Goal: Transaction & Acquisition: Purchase product/service

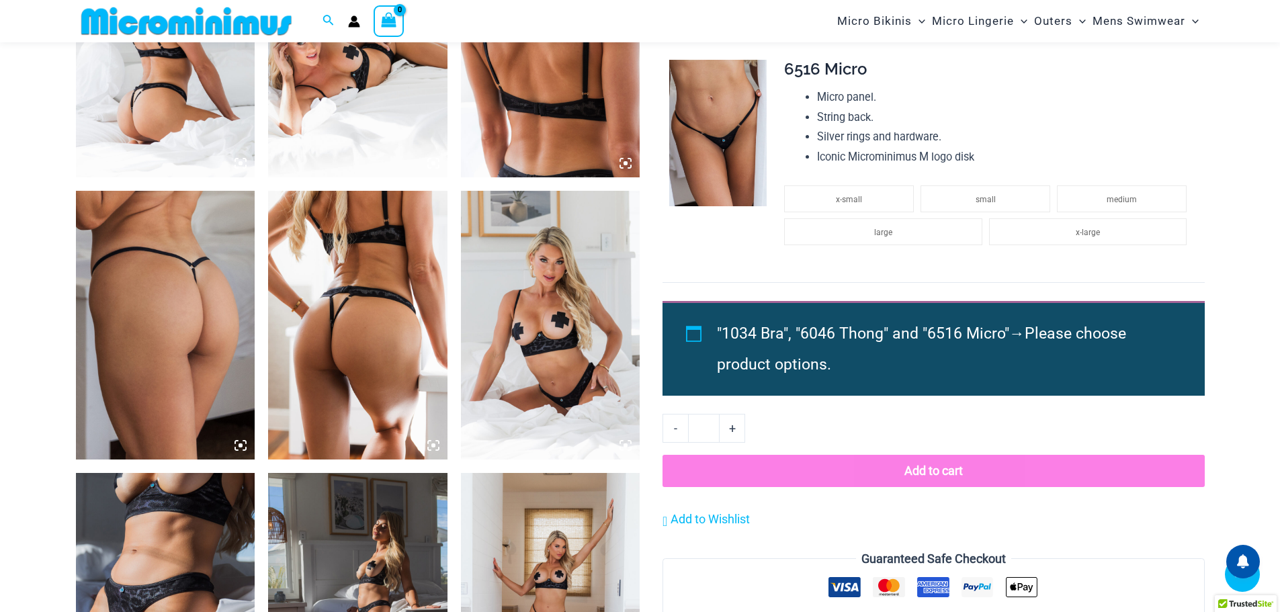
scroll to position [1198, 0]
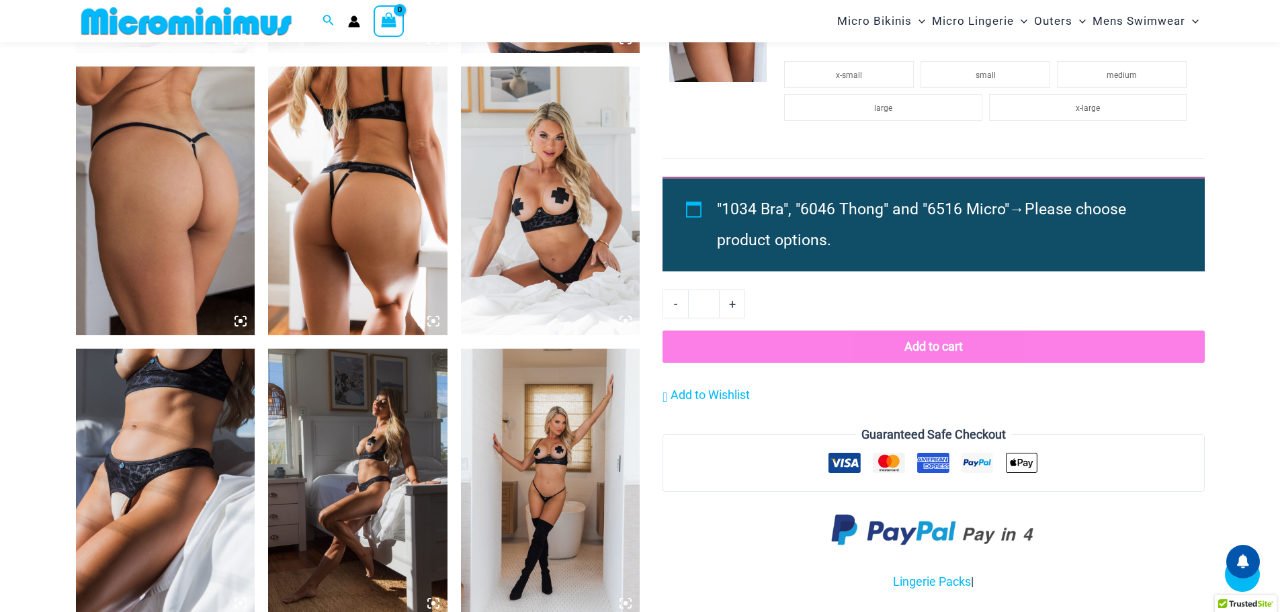
click at [144, 502] on img at bounding box center [165, 483] width 179 height 269
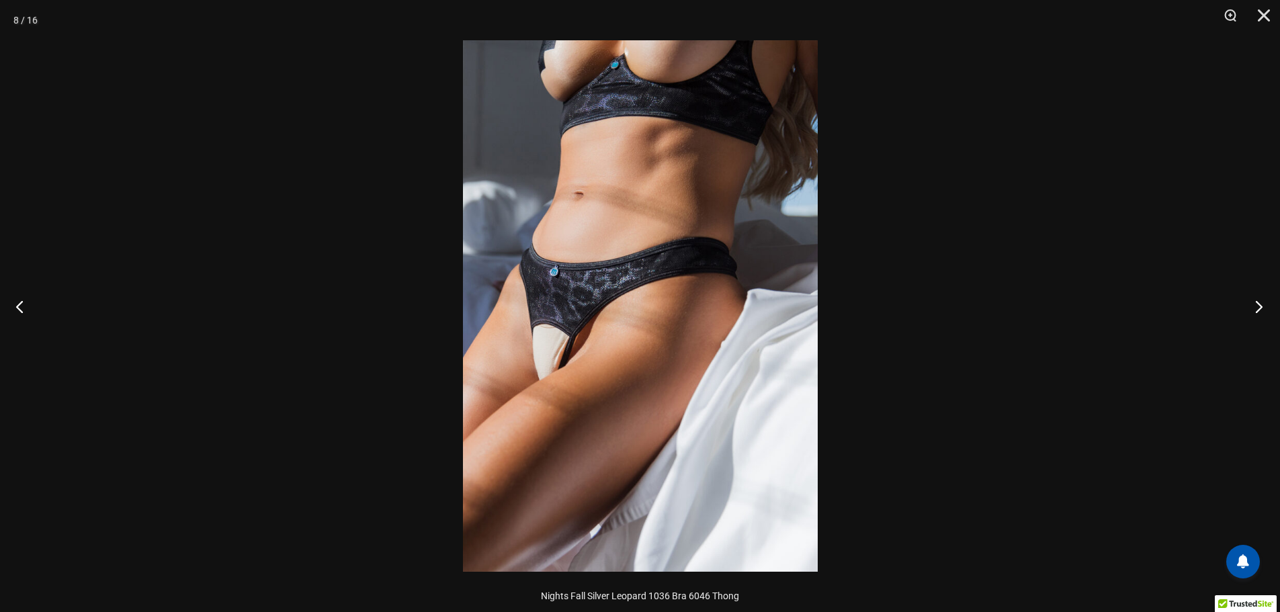
click at [1256, 304] on button "Next" at bounding box center [1254, 306] width 50 height 67
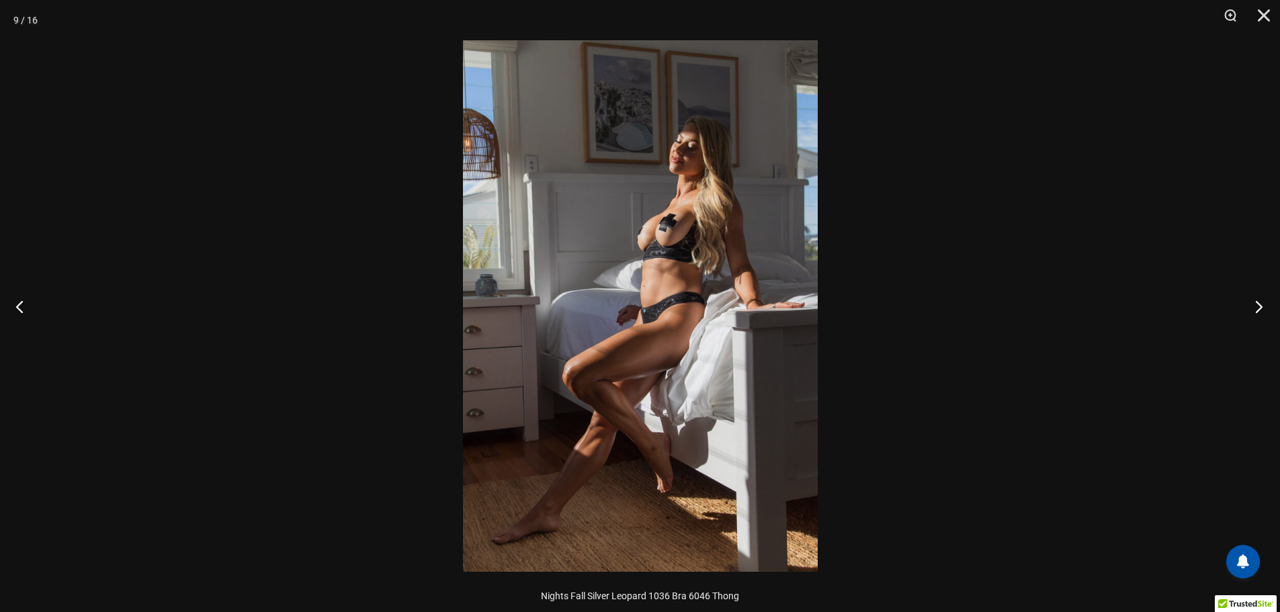
click at [1251, 306] on button "Next" at bounding box center [1254, 306] width 50 height 67
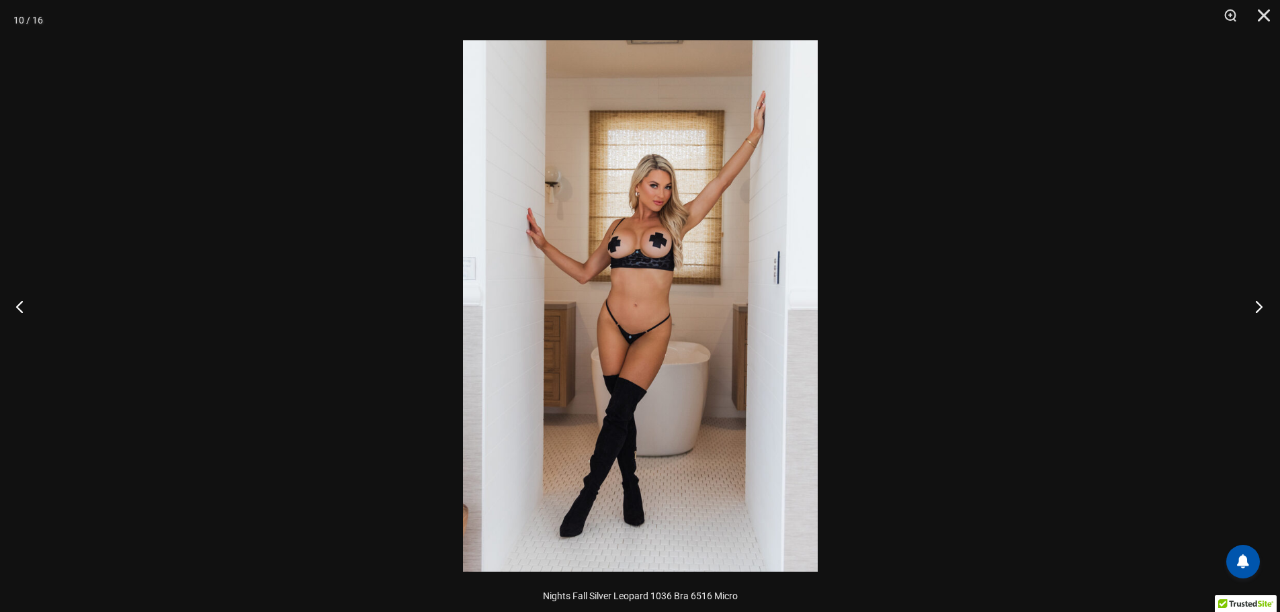
click at [1241, 310] on button "Next" at bounding box center [1254, 306] width 50 height 67
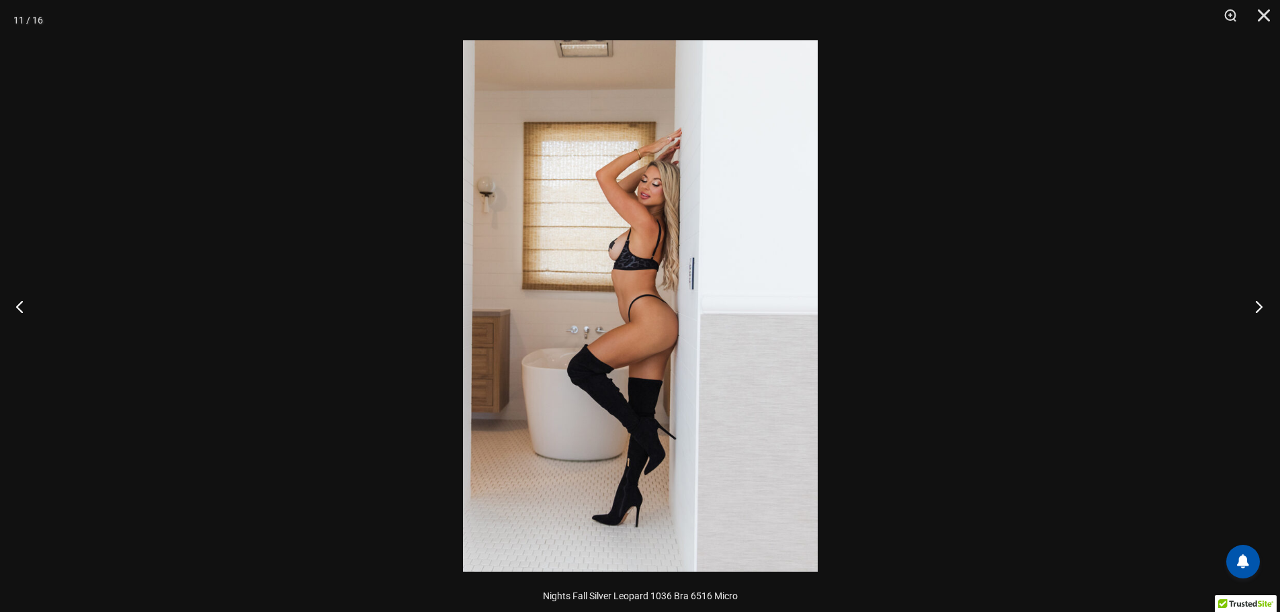
click at [1241, 310] on button "Next" at bounding box center [1254, 306] width 50 height 67
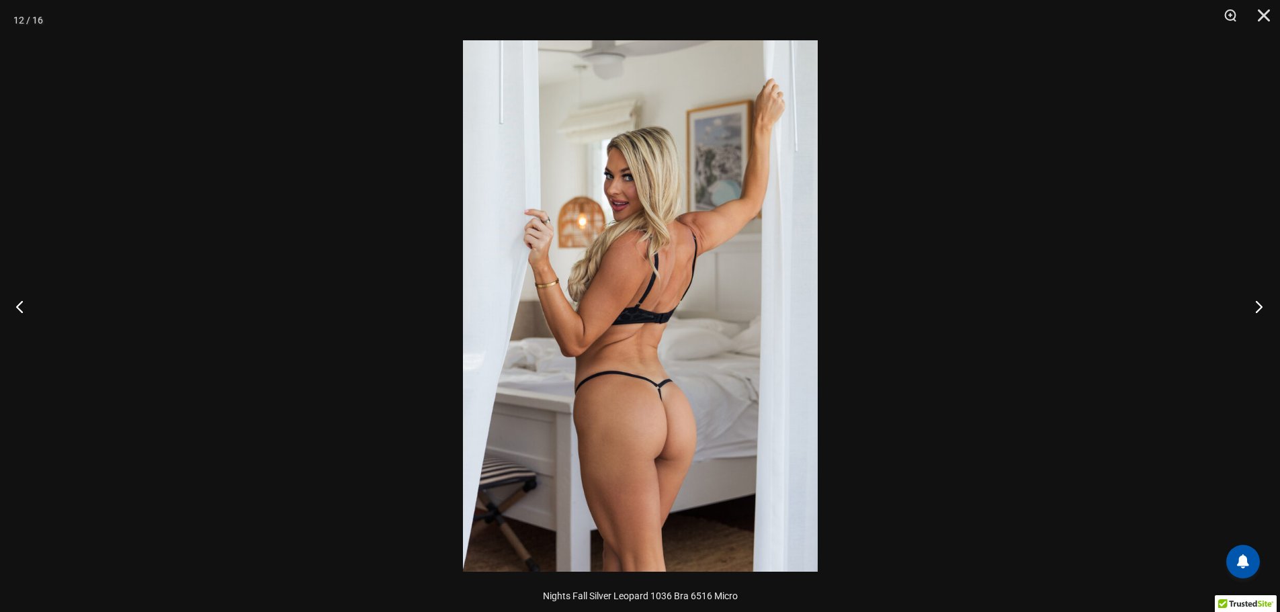
click at [1241, 310] on button "Next" at bounding box center [1254, 306] width 50 height 67
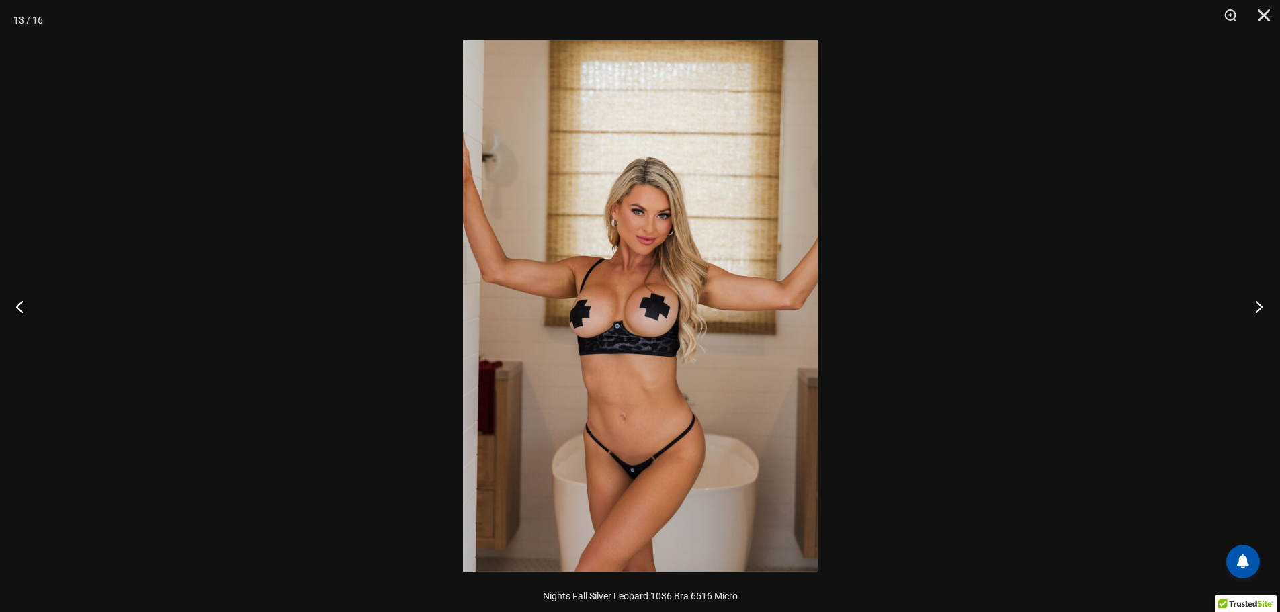
click at [1241, 310] on button "Next" at bounding box center [1254, 306] width 50 height 67
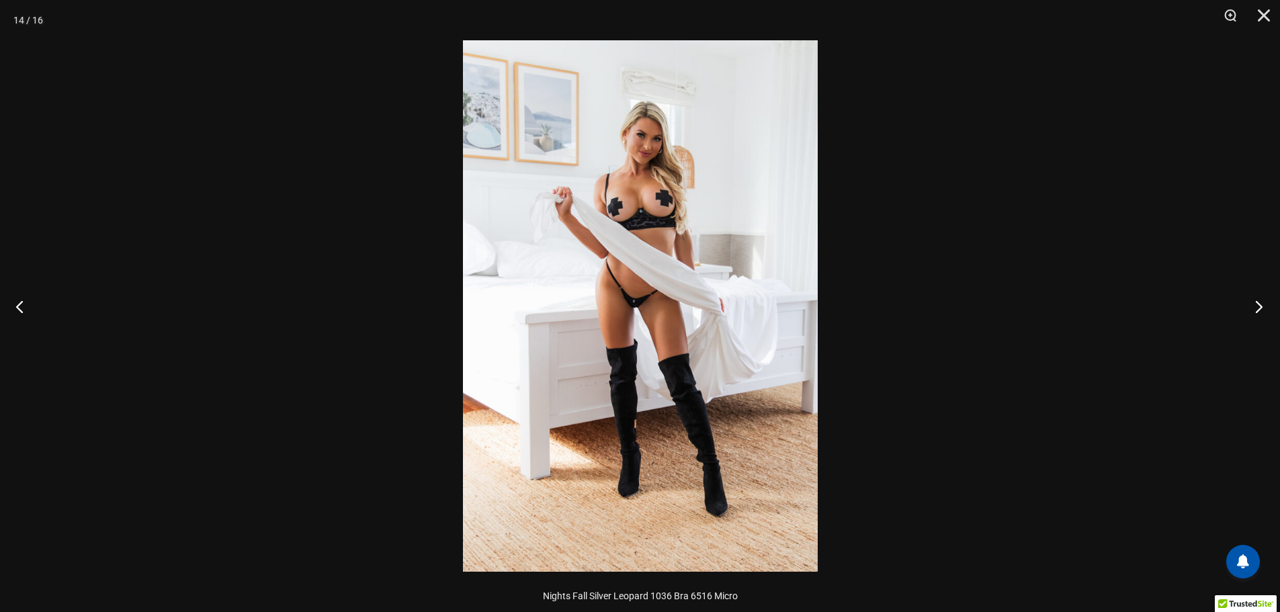
click at [1241, 310] on button "Next" at bounding box center [1254, 306] width 50 height 67
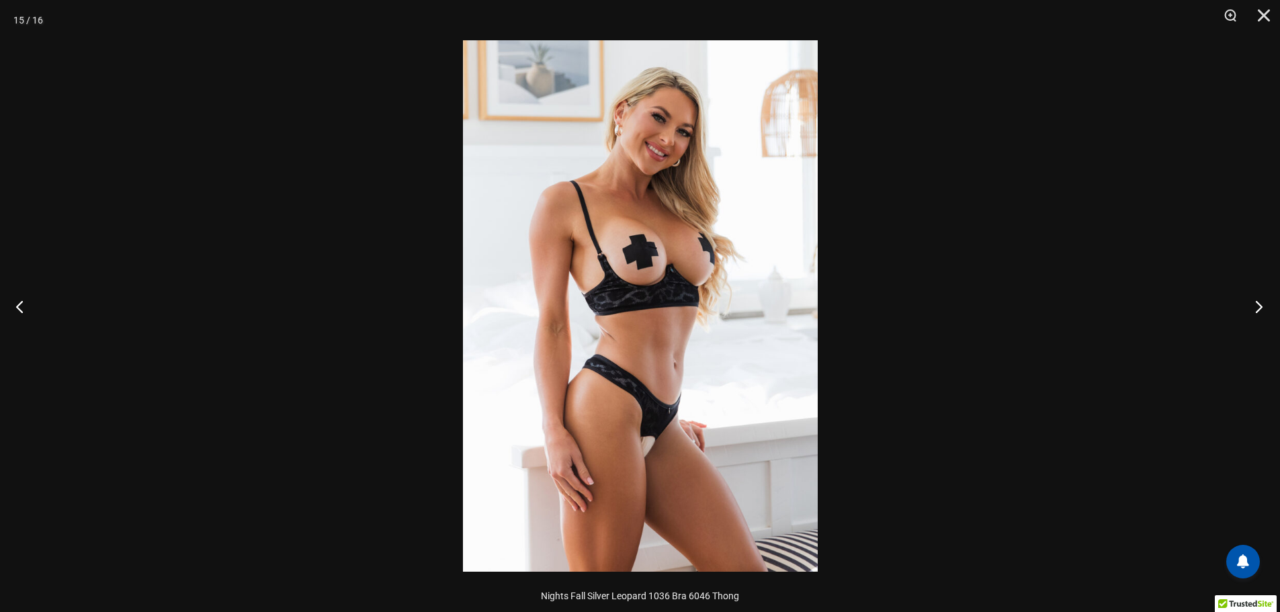
click at [1241, 310] on button "Next" at bounding box center [1254, 306] width 50 height 67
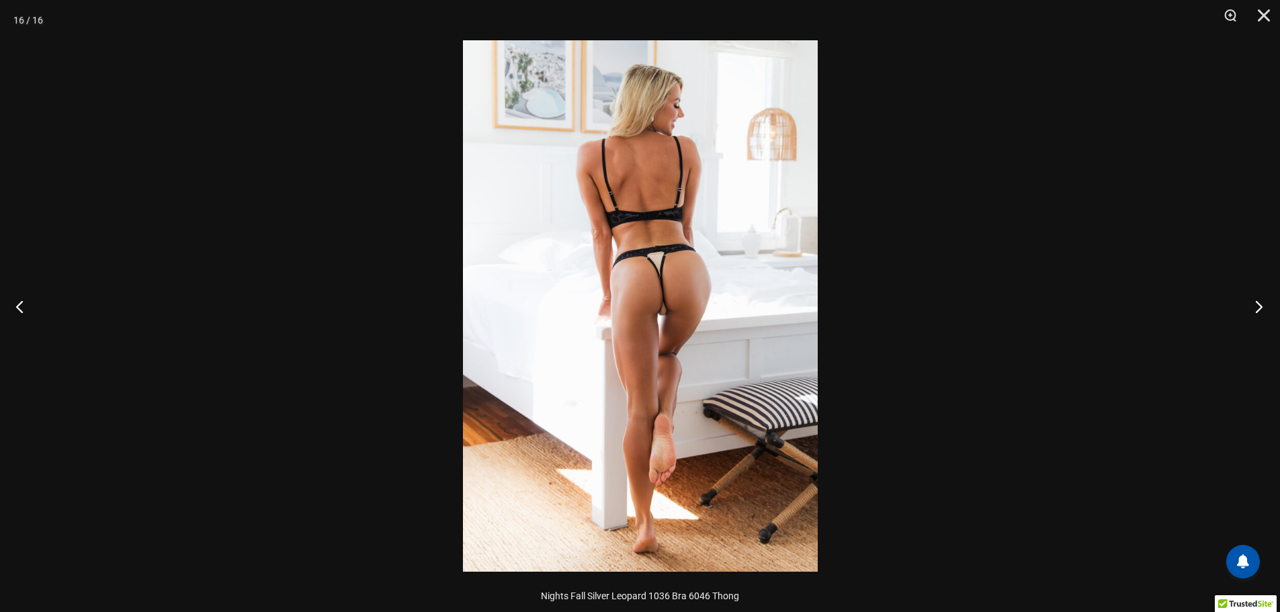
click at [1241, 310] on button "Next" at bounding box center [1254, 306] width 50 height 67
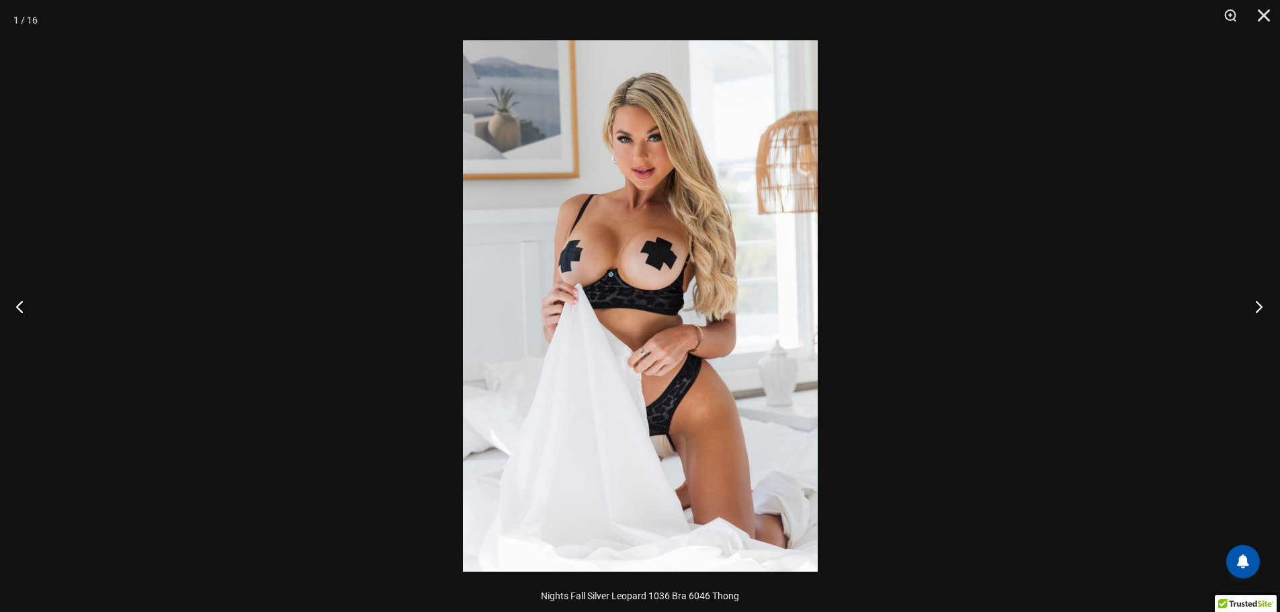
click at [1241, 310] on button "Next" at bounding box center [1254, 306] width 50 height 67
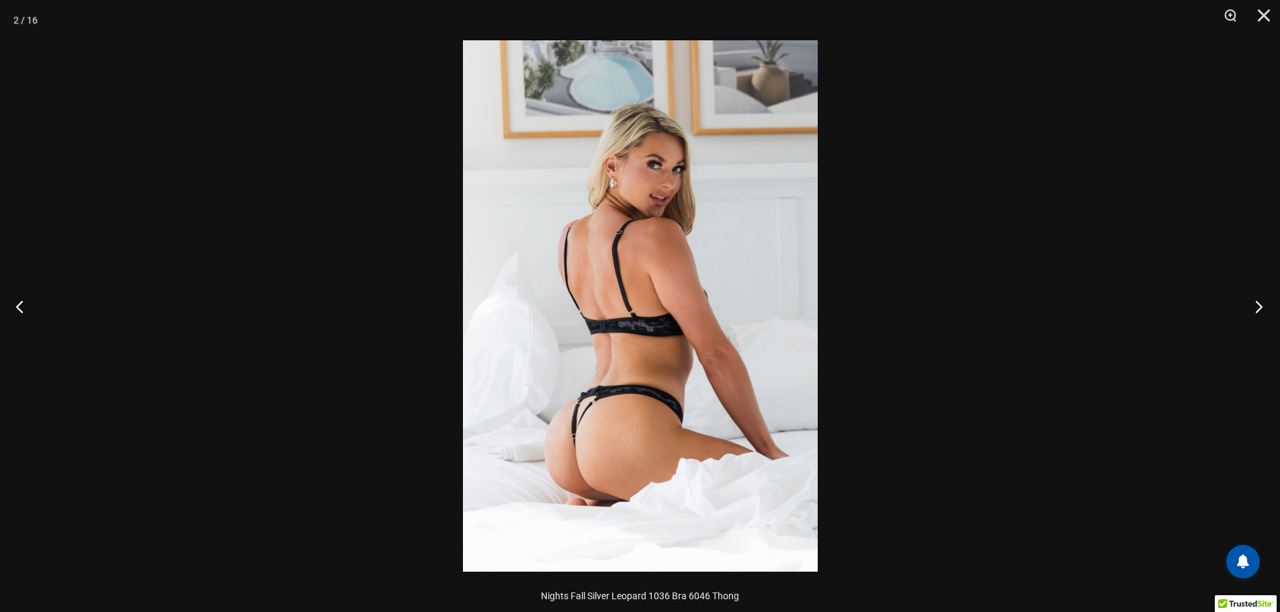
click at [1241, 310] on button "Next" at bounding box center [1254, 306] width 50 height 67
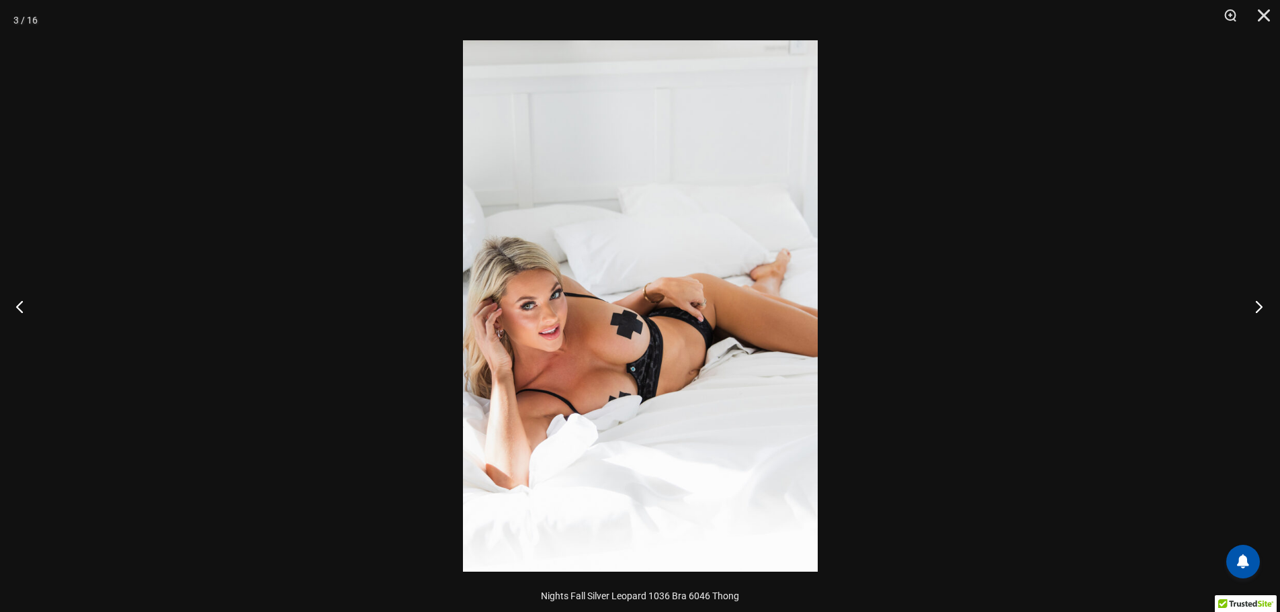
click at [1241, 310] on button "Next" at bounding box center [1254, 306] width 50 height 67
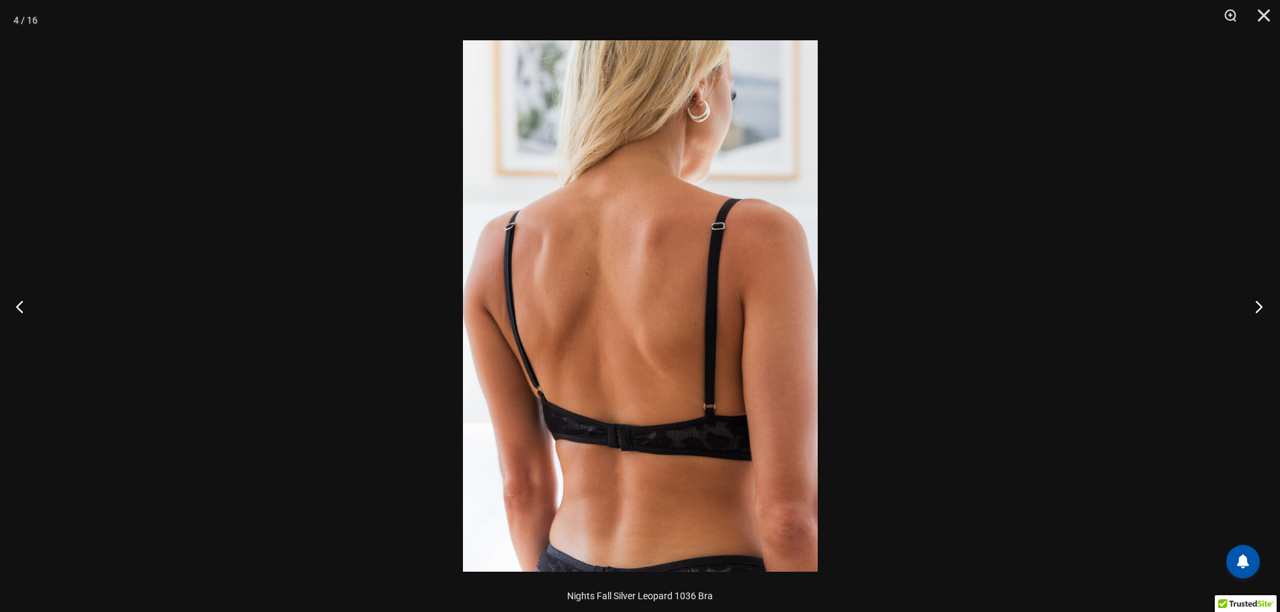
click at [1241, 310] on button "Next" at bounding box center [1254, 306] width 50 height 67
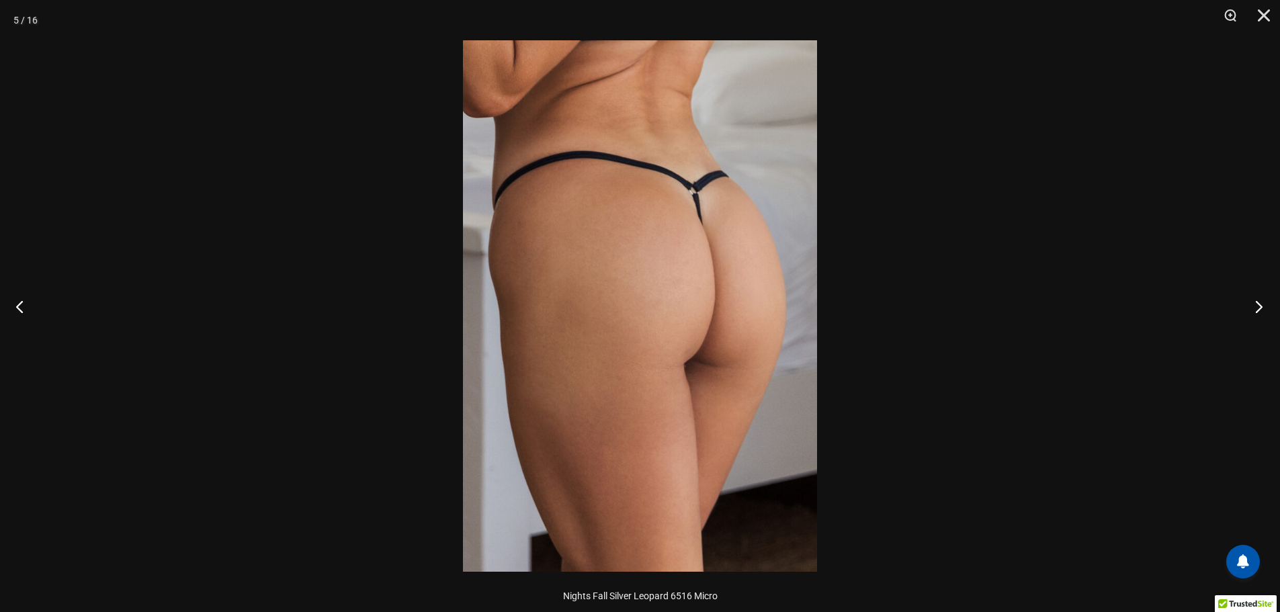
click at [1241, 310] on button "Next" at bounding box center [1254, 306] width 50 height 67
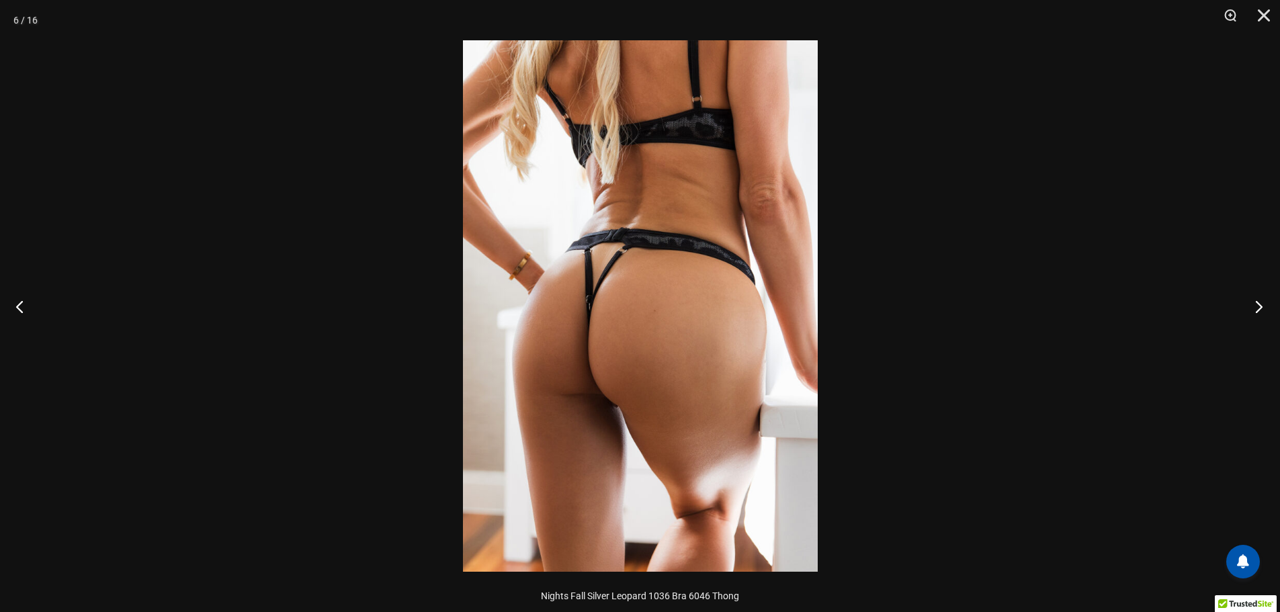
click at [1241, 310] on button "Next" at bounding box center [1254, 306] width 50 height 67
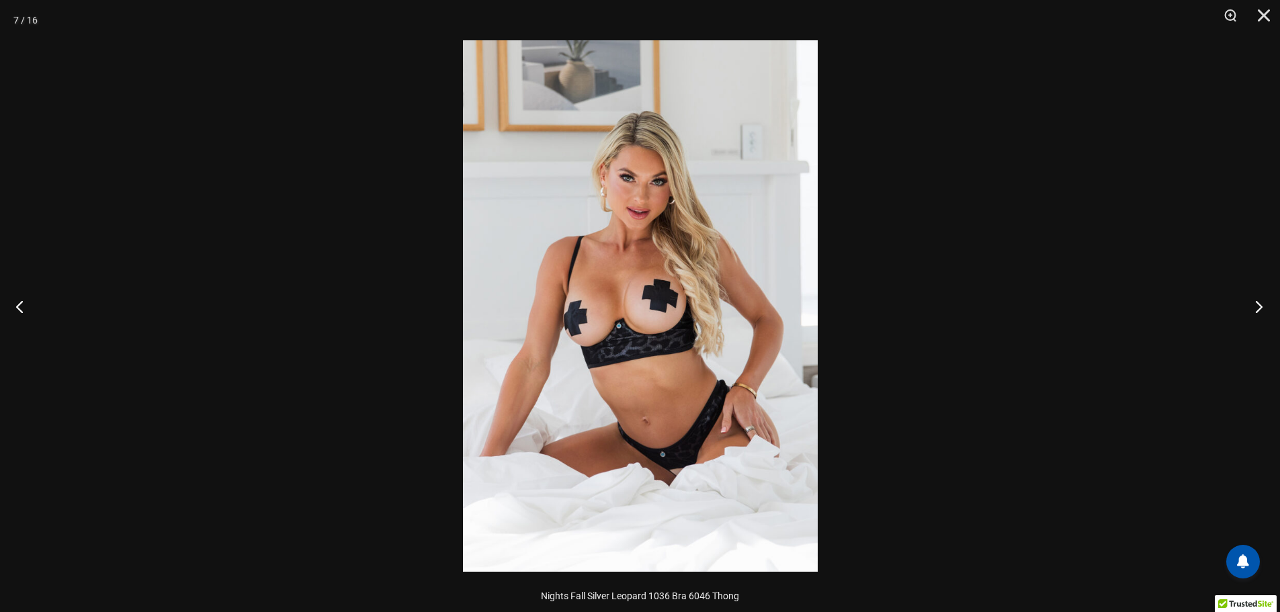
click at [1241, 310] on button "Next" at bounding box center [1254, 306] width 50 height 67
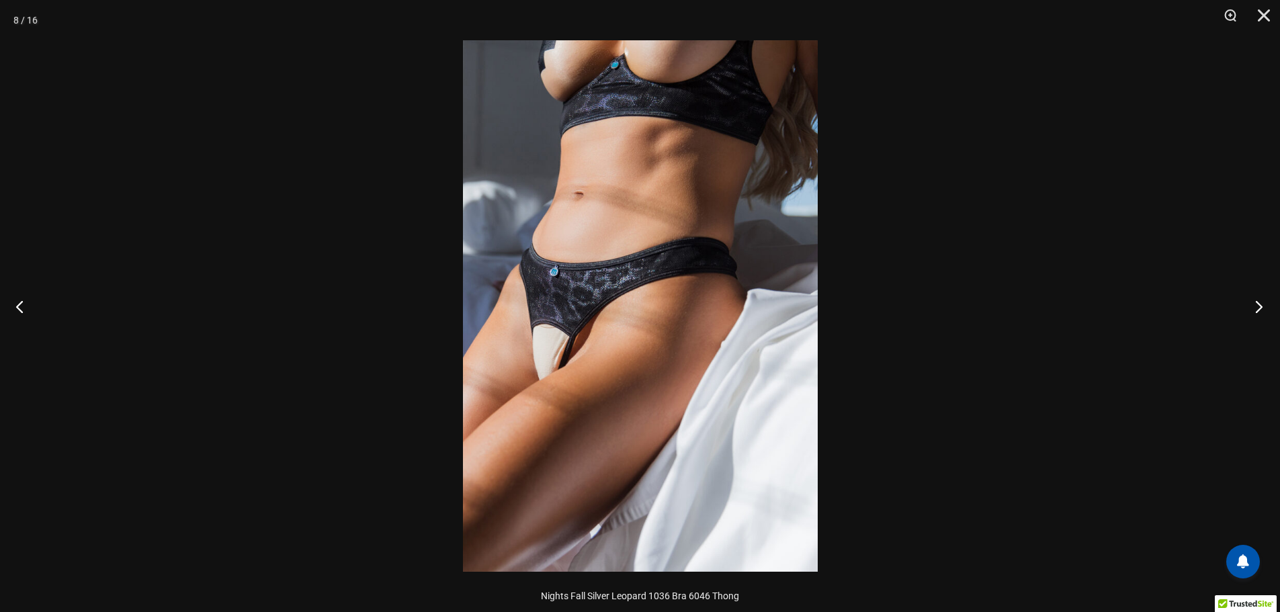
click at [1241, 310] on button "Next" at bounding box center [1254, 306] width 50 height 67
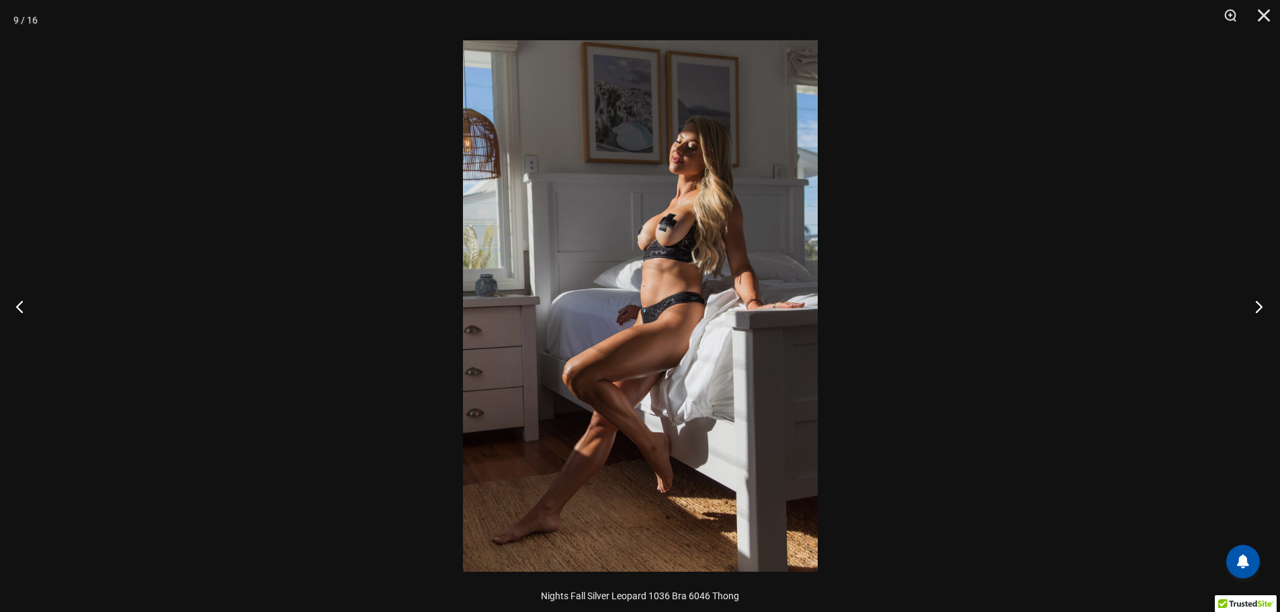
click at [1241, 310] on button "Next" at bounding box center [1254, 306] width 50 height 67
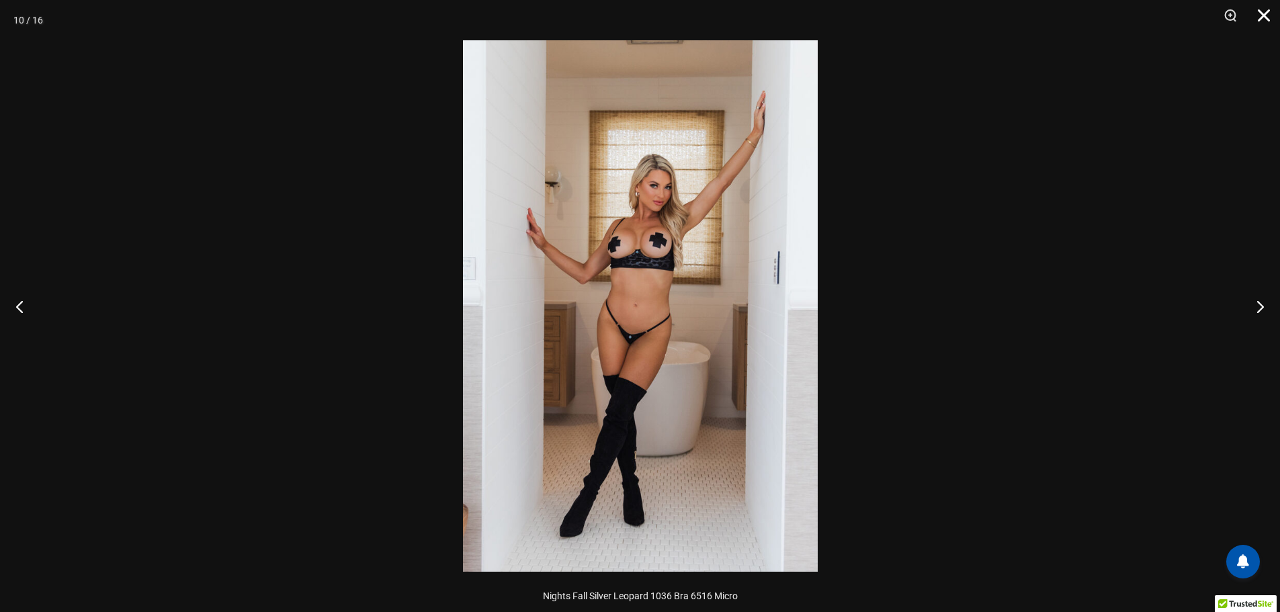
click at [1262, 15] on button "Close" at bounding box center [1259, 20] width 34 height 40
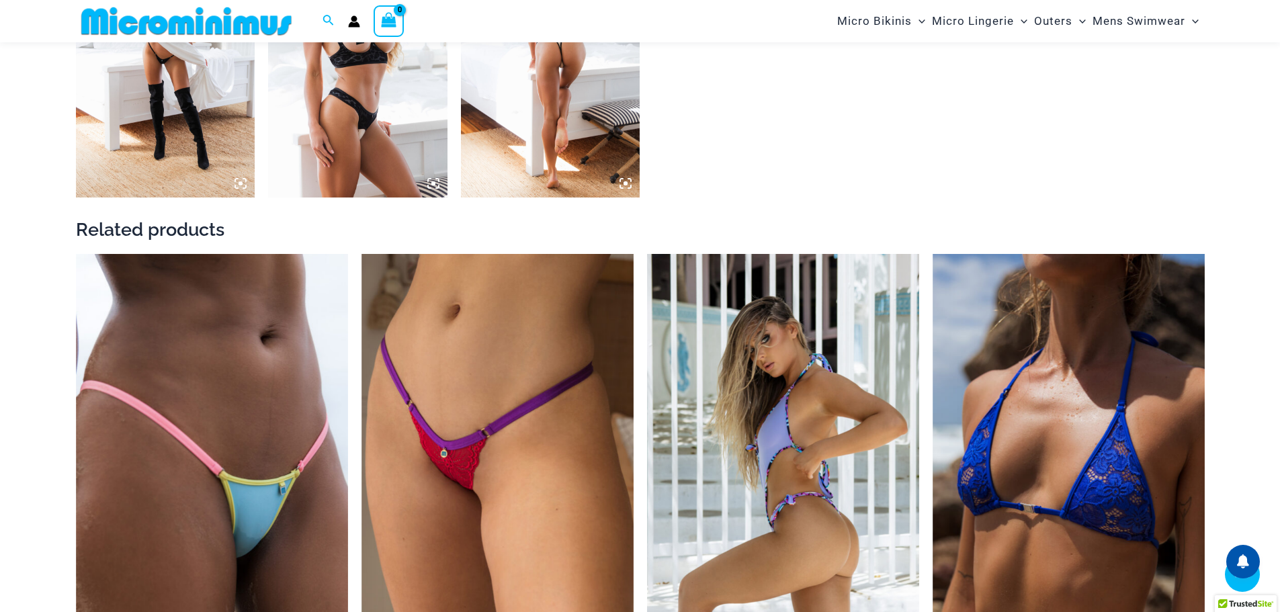
scroll to position [2205, 0]
